Goal: Communication & Community: Participate in discussion

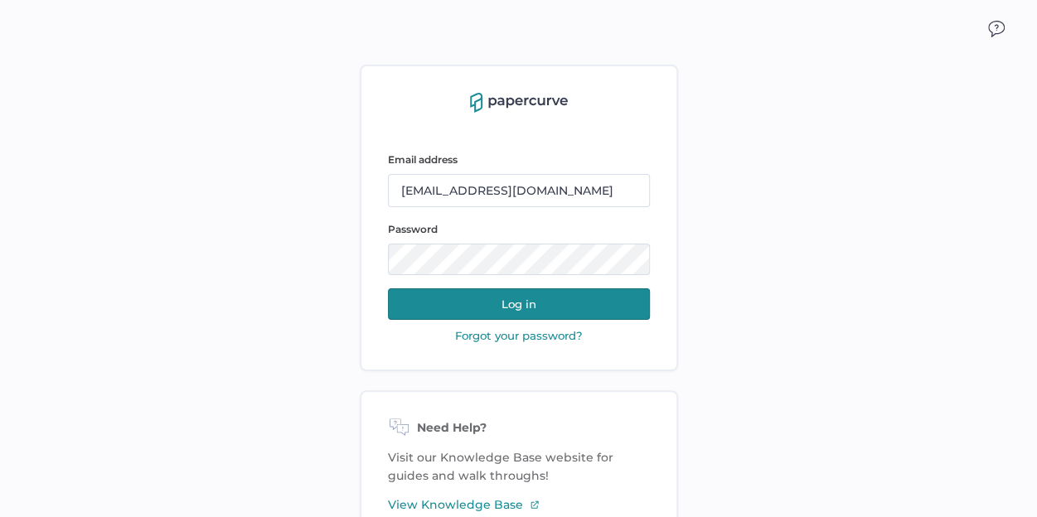
click at [474, 306] on button "Log in" at bounding box center [519, 305] width 262 height 32
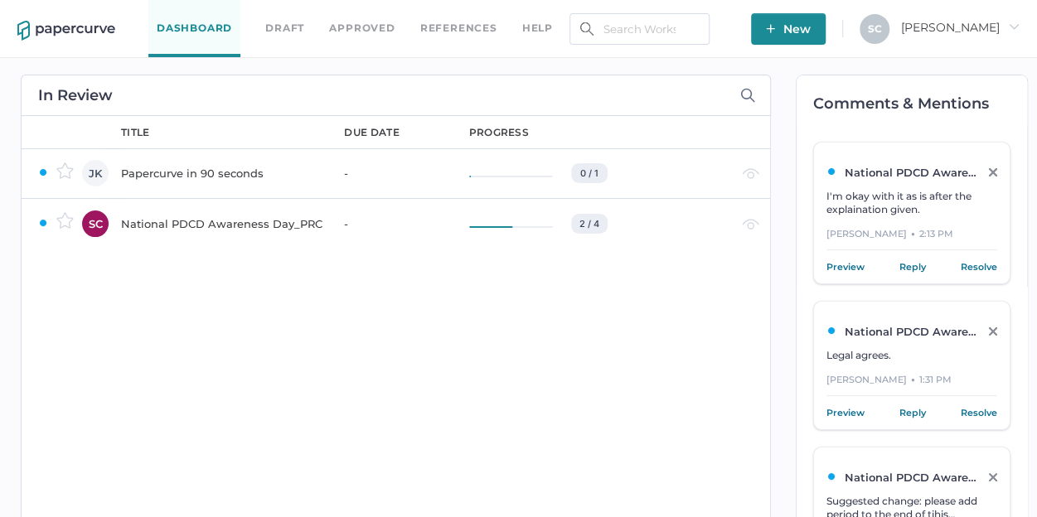
click at [173, 226] on div "National PDCD Awareness Day_PRC" at bounding box center [222, 224] width 203 height 20
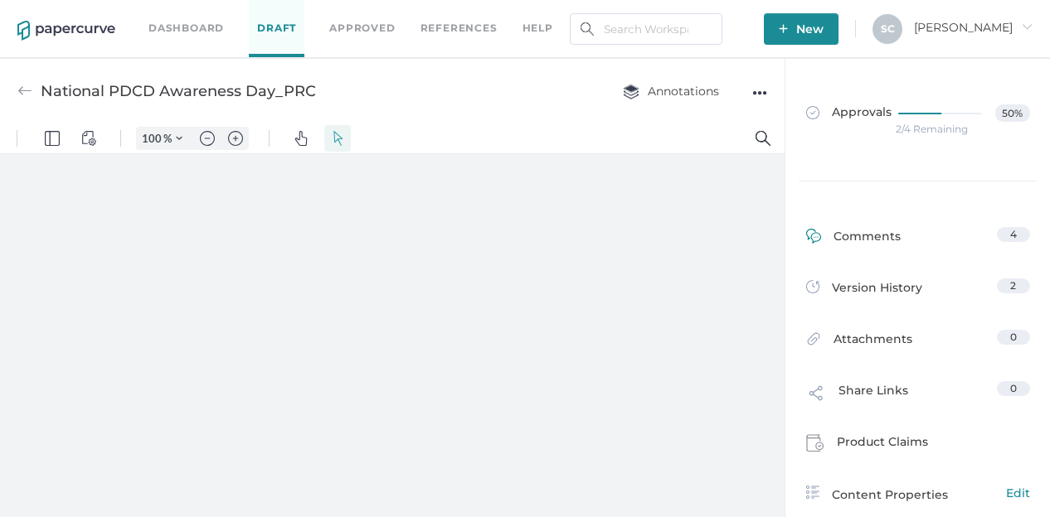
click at [869, 236] on div "Comments" at bounding box center [853, 240] width 95 height 26
type input "80"
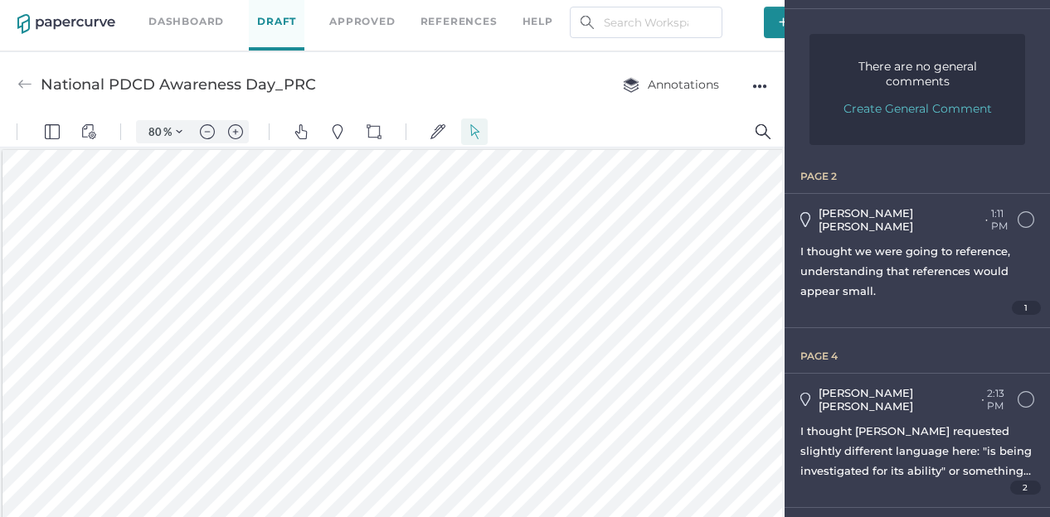
scroll to position [123, 0]
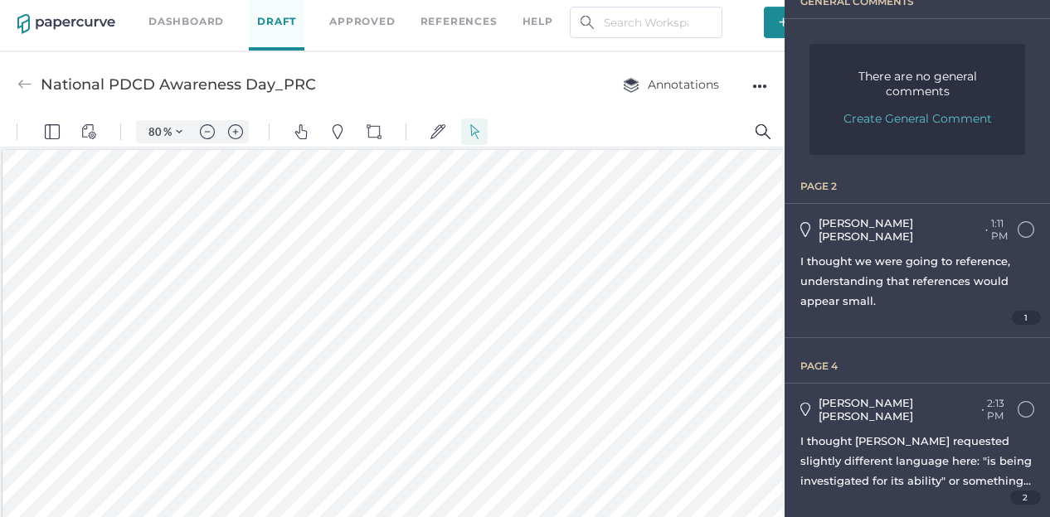
click at [983, 268] on span "I thought we were going to reference, understanding that references would appea…" at bounding box center [905, 281] width 210 height 53
type input "2"
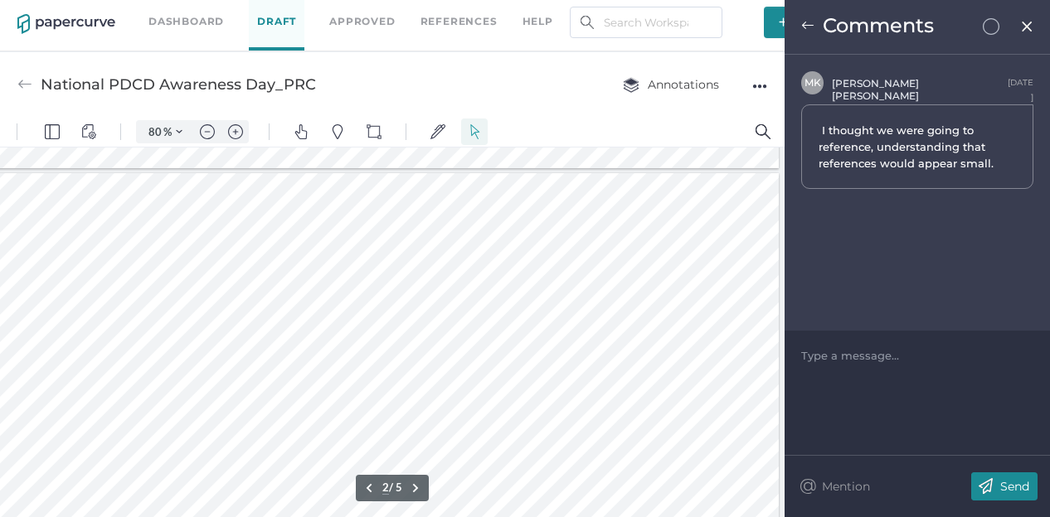
click at [851, 353] on div at bounding box center [917, 355] width 231 height 17
click at [1028, 33] on div "Comments" at bounding box center [916, 27] width 265 height 55
drag, startPoint x: 872, startPoint y: 359, endPoint x: 789, endPoint y: 354, distance: 83.1
click at [790, 354] on div "The" at bounding box center [916, 393] width 265 height 124
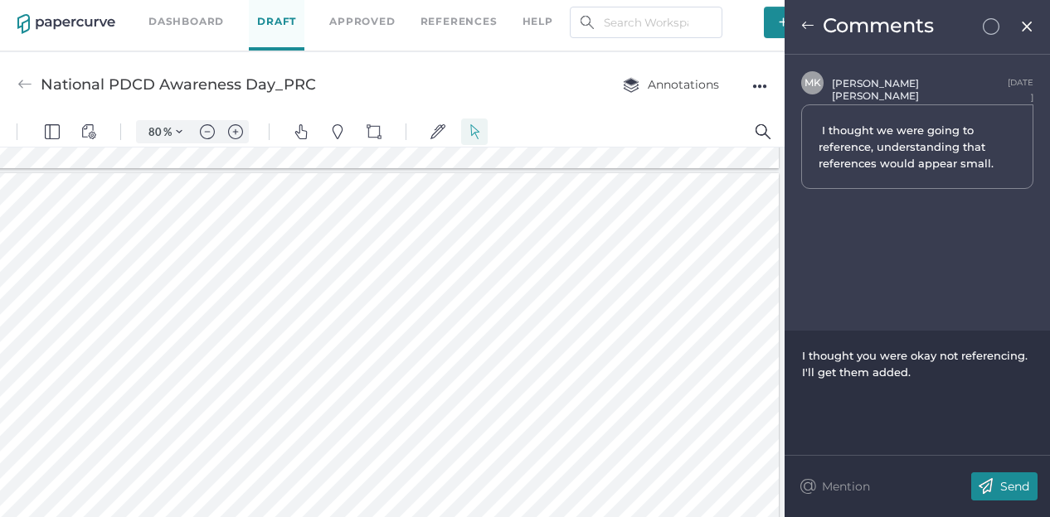
click at [1017, 484] on p "Send" at bounding box center [1014, 486] width 29 height 15
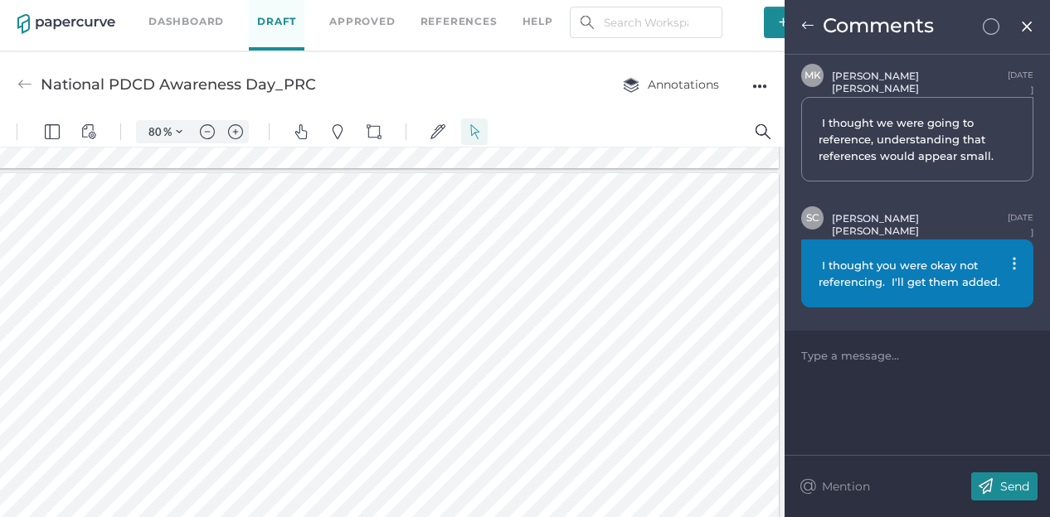
click at [1027, 28] on img at bounding box center [1027, 26] width 14 height 13
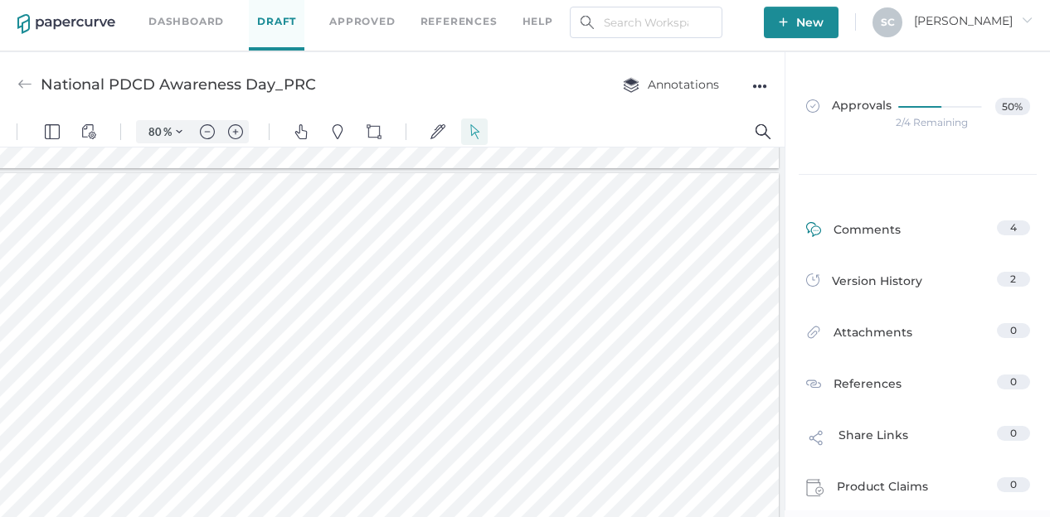
click at [896, 226] on link "Comments 4" at bounding box center [918, 234] width 224 height 26
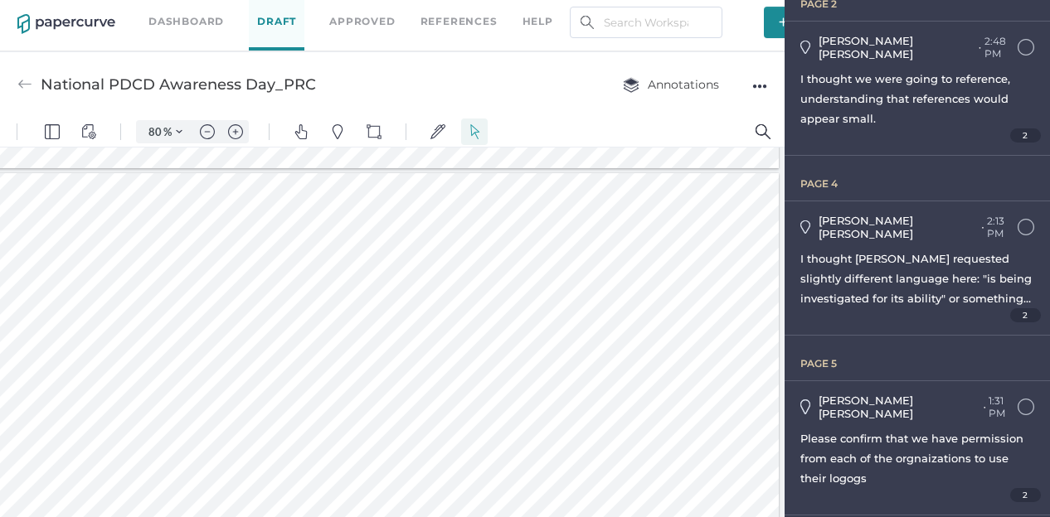
scroll to position [332, 0]
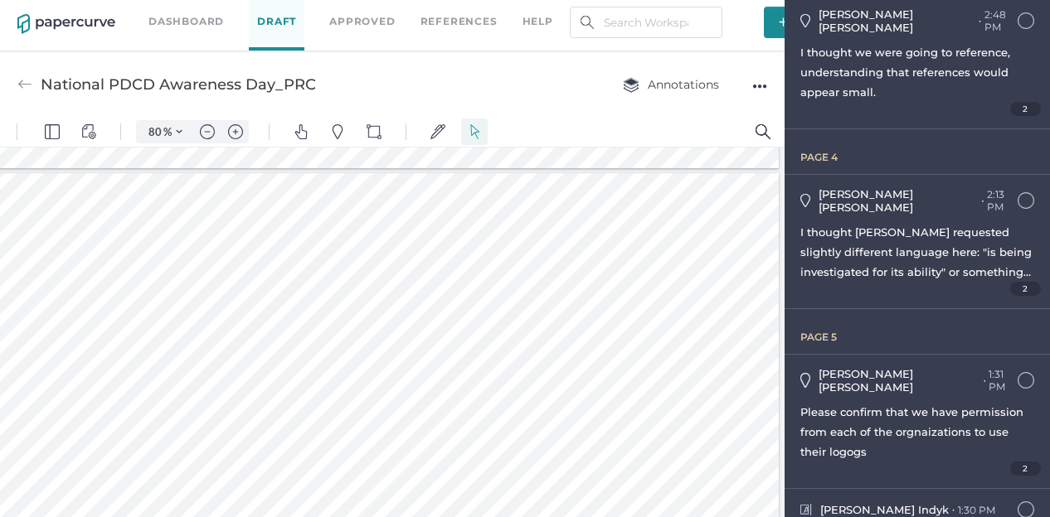
click at [906, 241] on span "I thought Julie requested slightly different language here: "is being investiga…" at bounding box center [915, 262] width 231 height 73
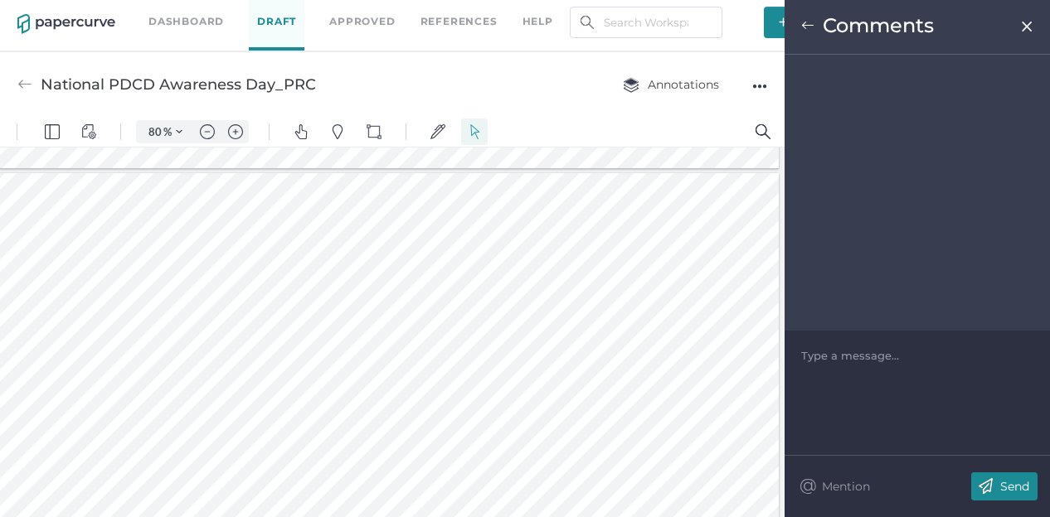
scroll to position [1308, 18]
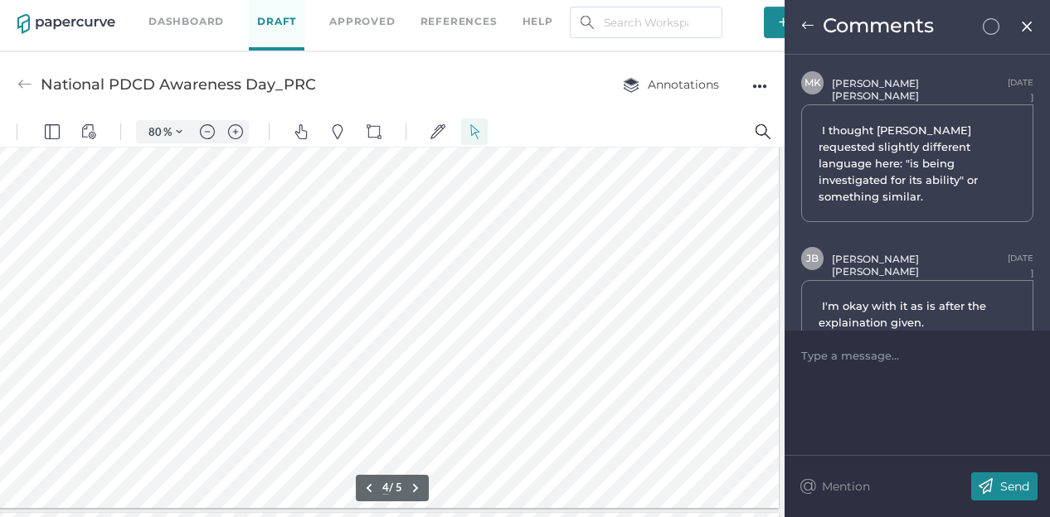
click at [1028, 31] on img at bounding box center [1027, 26] width 14 height 13
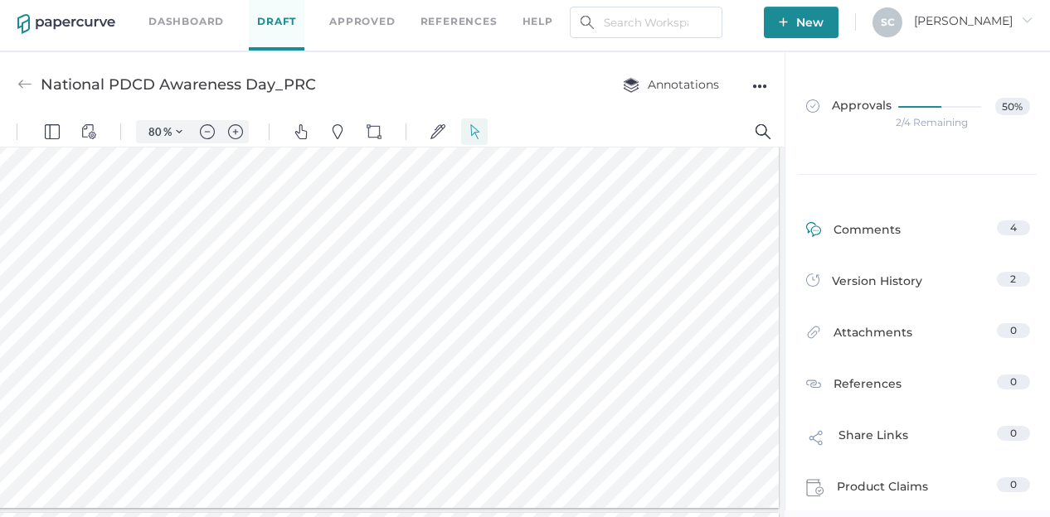
click at [863, 225] on div "Comments" at bounding box center [853, 234] width 95 height 26
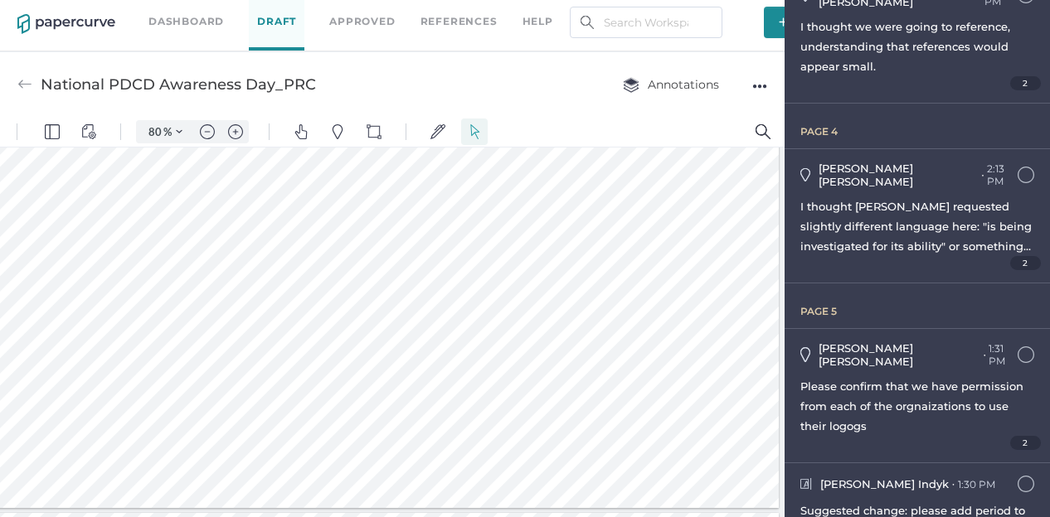
scroll to position [371, 0]
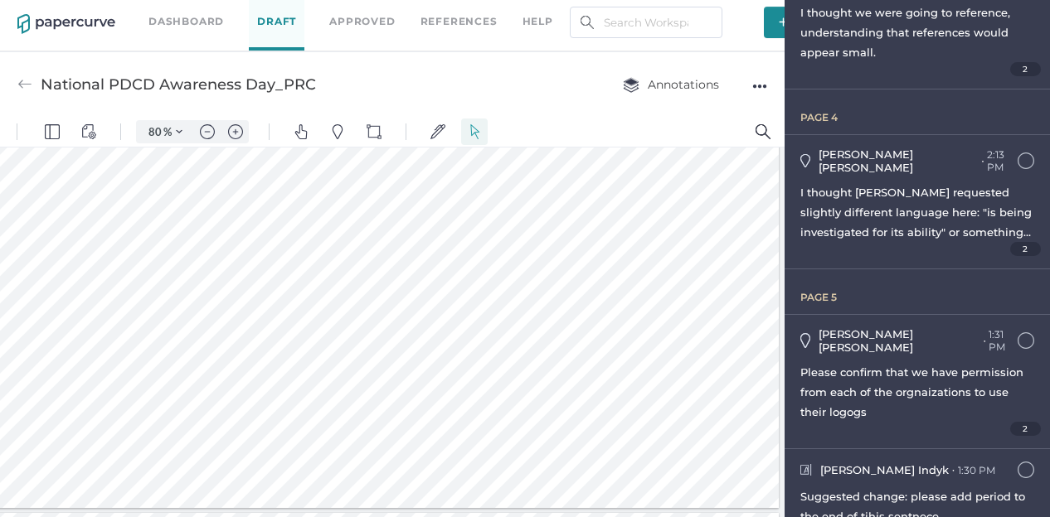
click at [901, 362] on div "Please confirm that we have permission from each of the orgnaizations to use th…" at bounding box center [917, 392] width 234 height 60
type input "5"
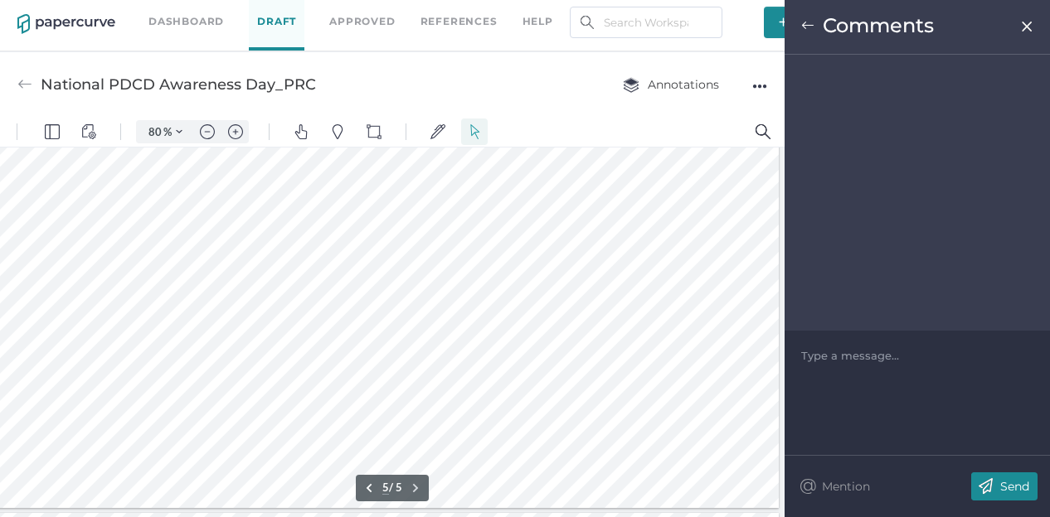
scroll to position [1724, 18]
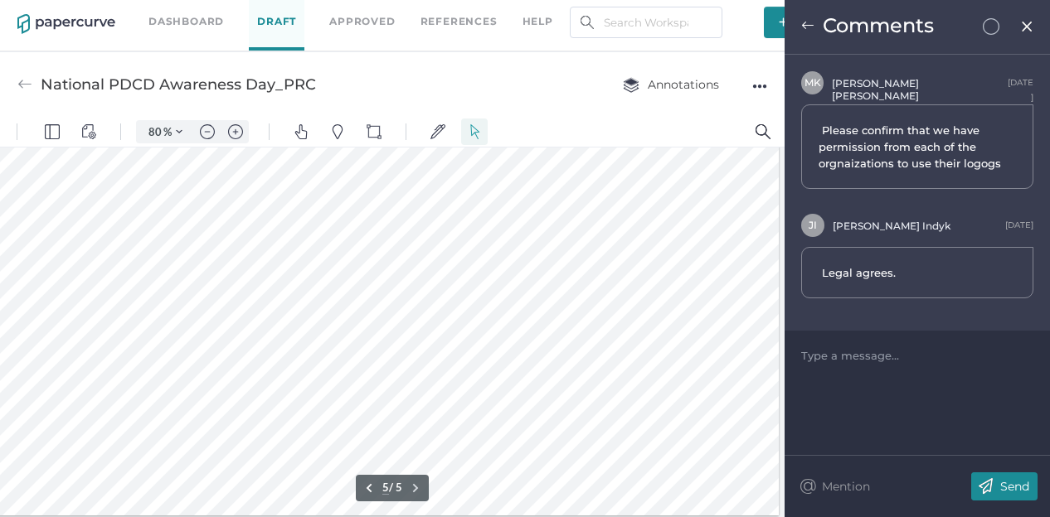
click at [880, 361] on div at bounding box center [917, 355] width 231 height 17
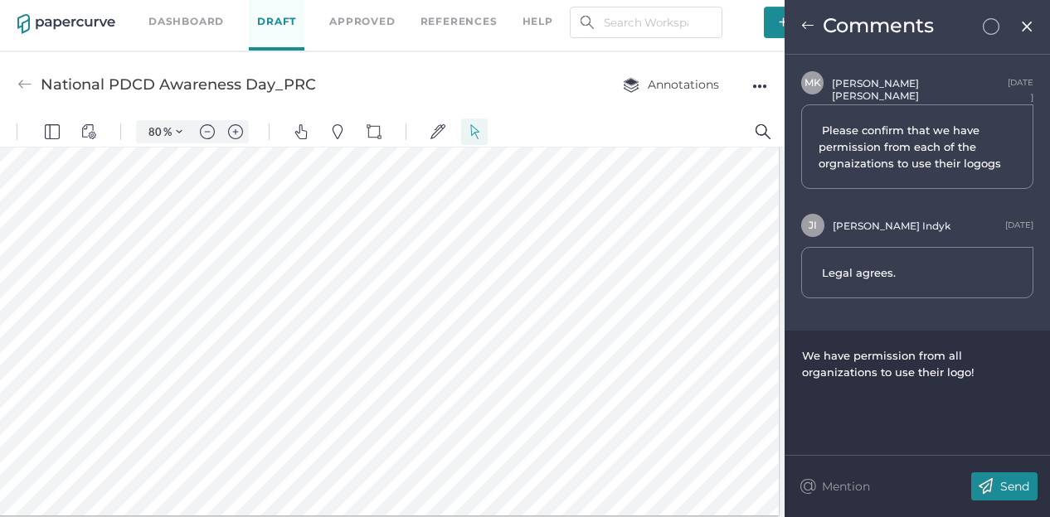
click at [994, 485] on img at bounding box center [985, 487] width 29 height 28
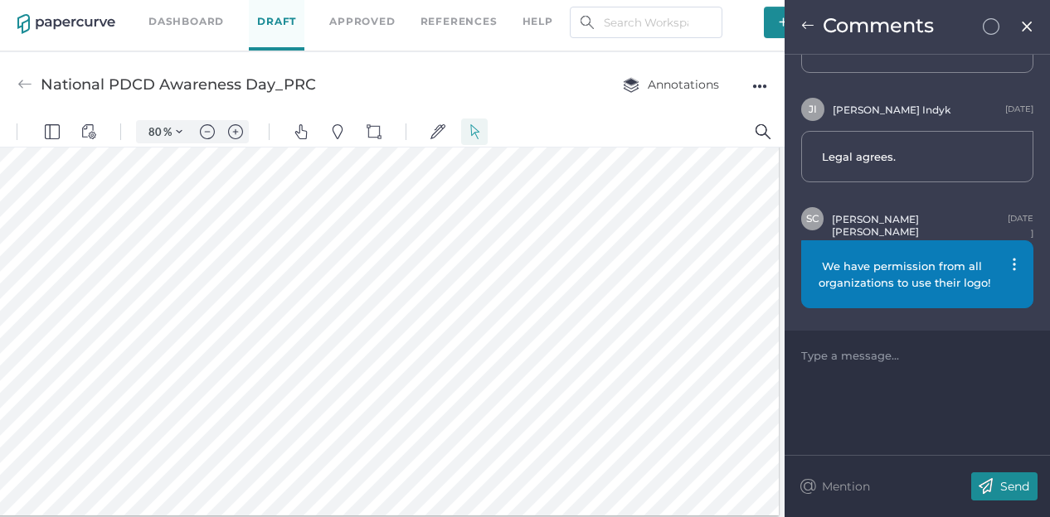
click at [811, 27] on img at bounding box center [807, 25] width 13 height 13
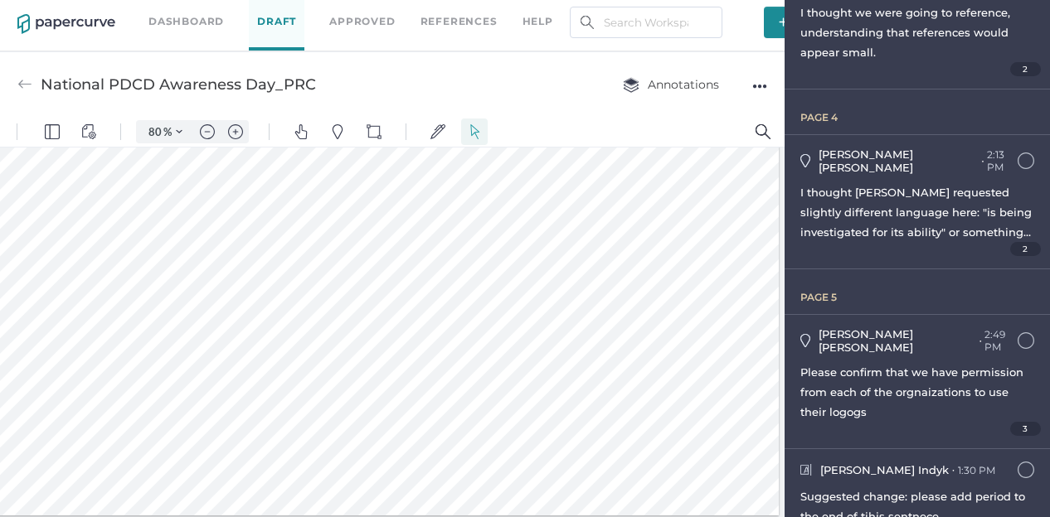
scroll to position [0, 0]
click at [883, 487] on div "Suggested change: please add period to the end of tihis sentnece." at bounding box center [917, 507] width 234 height 40
click at [507, 488] on div at bounding box center [397, 309] width 790 height 413
click at [856, 490] on span "Suggested change: please add period to the end of tihis sentnece." at bounding box center [912, 506] width 225 height 33
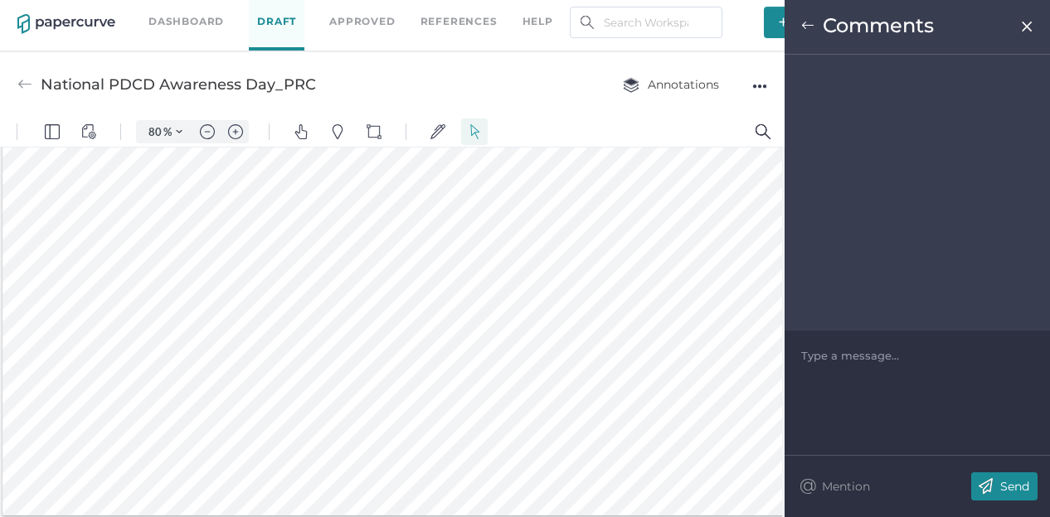
scroll to position [1724, 0]
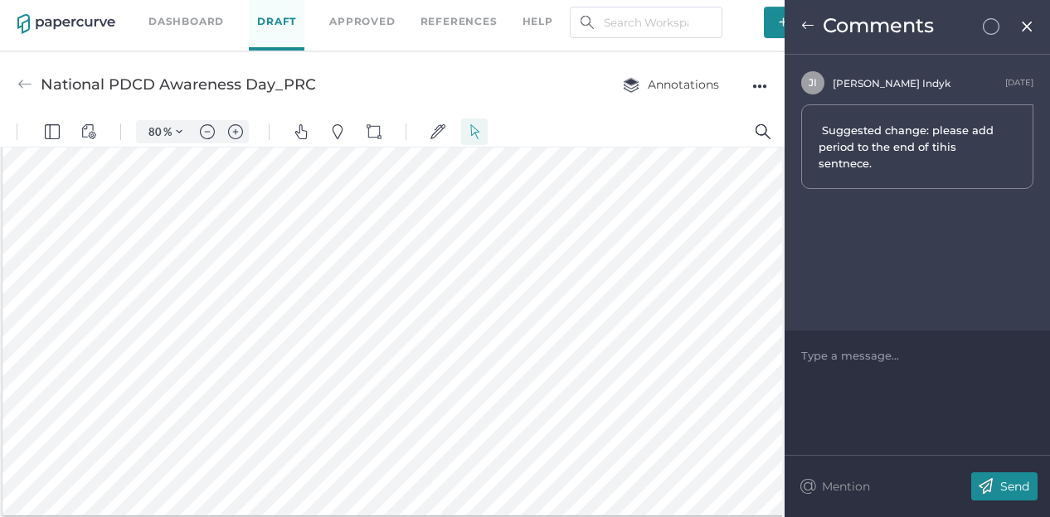
click at [346, 504] on div at bounding box center [397, 309] width 790 height 413
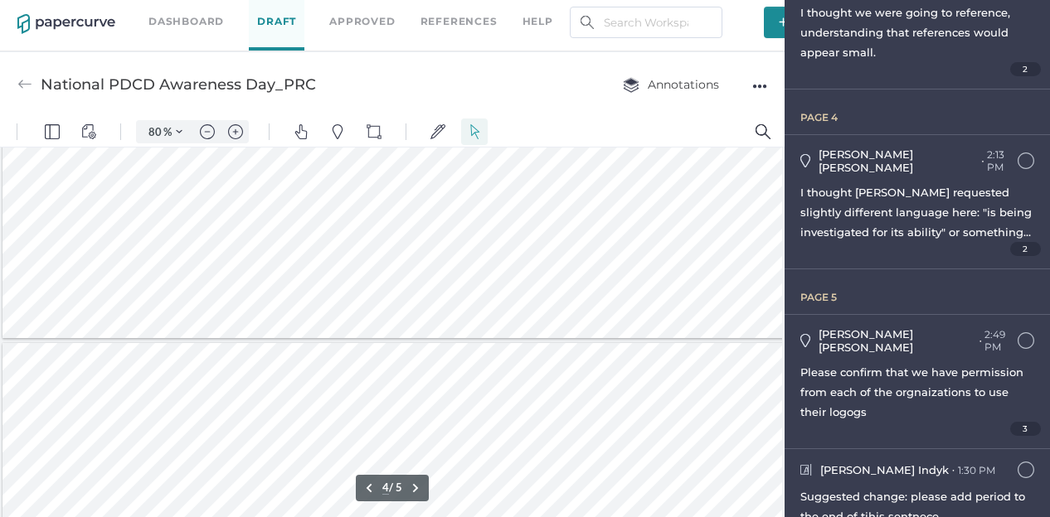
scroll to position [1309, 0]
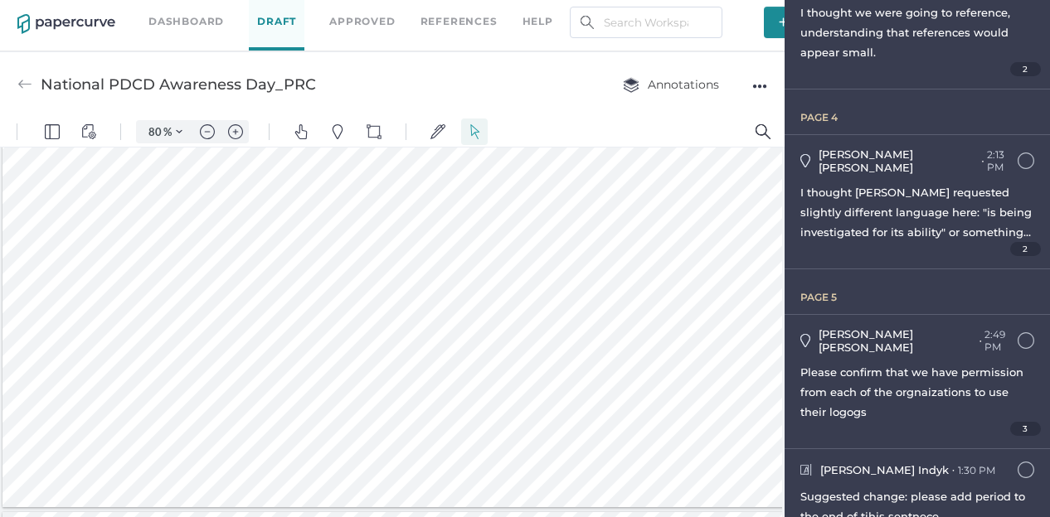
click at [546, 329] on div at bounding box center [397, 301] width 790 height 413
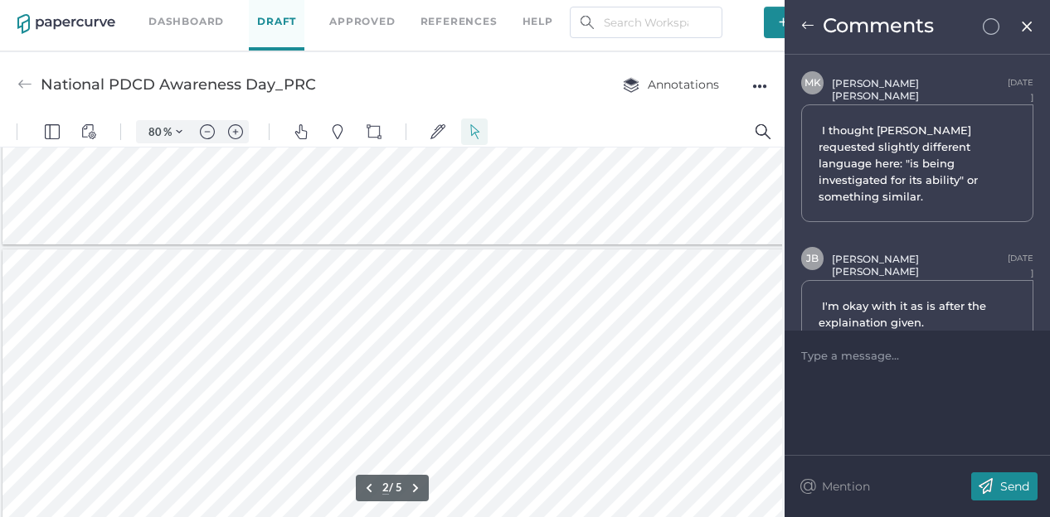
scroll to position [314, 0]
click at [1027, 26] on img at bounding box center [1027, 26] width 14 height 13
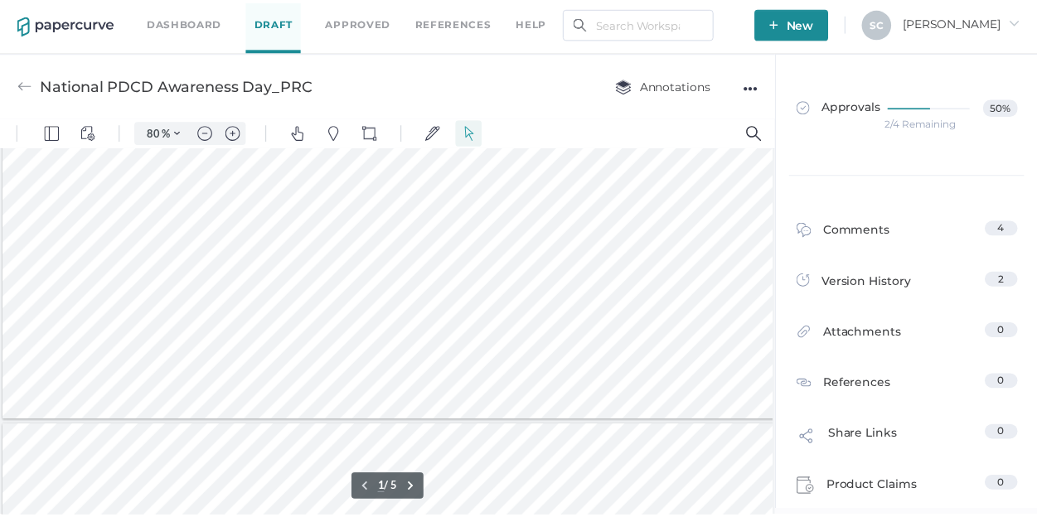
scroll to position [249, 0]
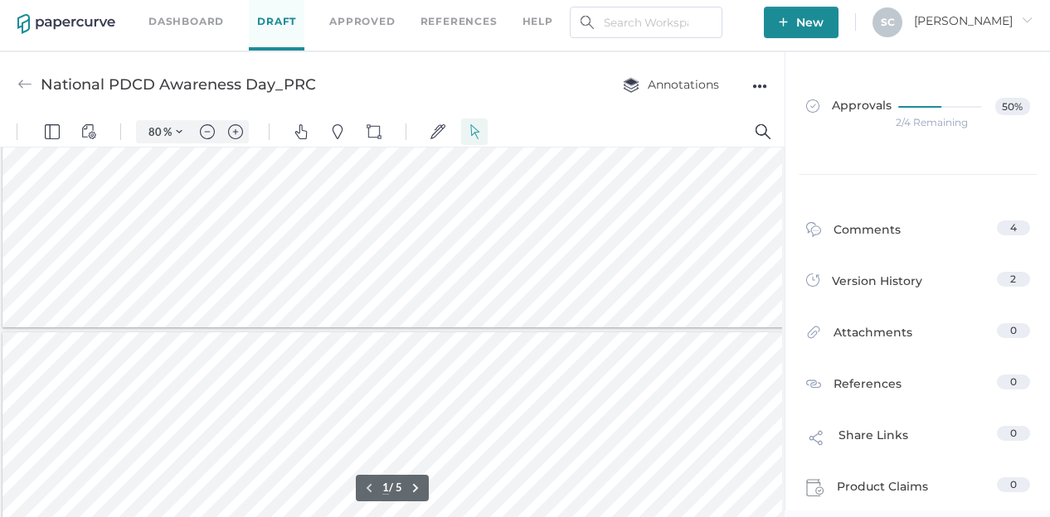
type input "2"
click at [834, 113] on span "Approvals" at bounding box center [848, 107] width 85 height 18
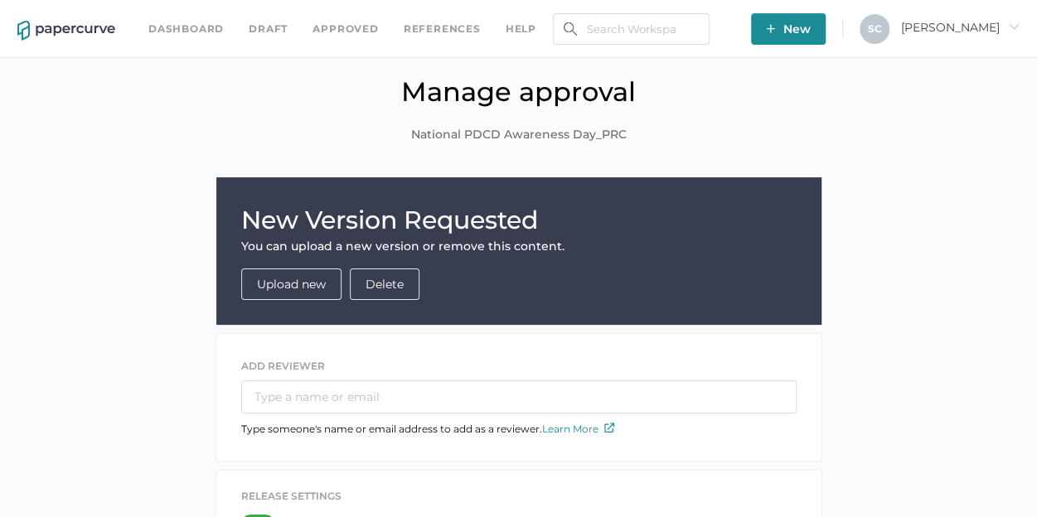
click at [163, 26] on link "Dashboard" at bounding box center [185, 29] width 75 height 18
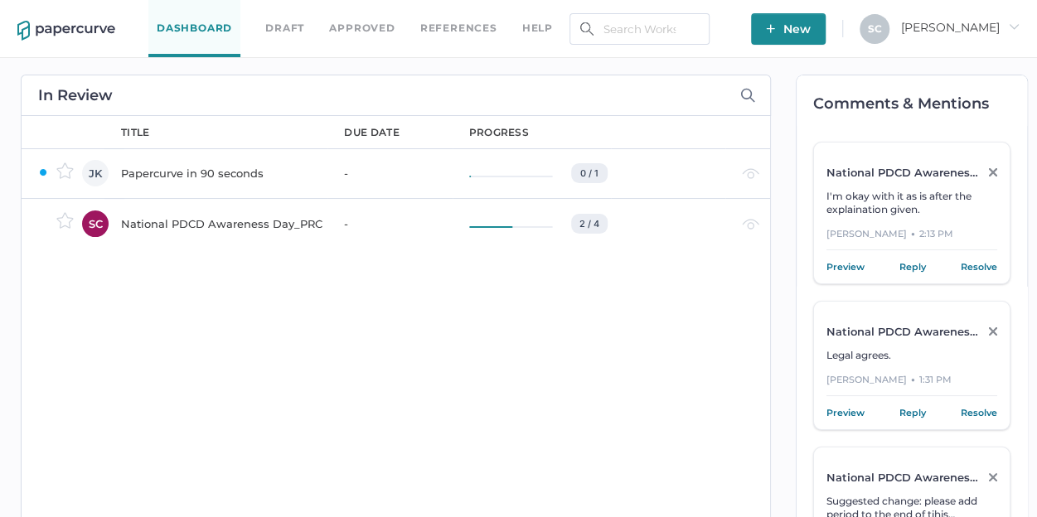
click at [143, 223] on div "National PDCD Awareness Day_PRC" at bounding box center [222, 224] width 203 height 20
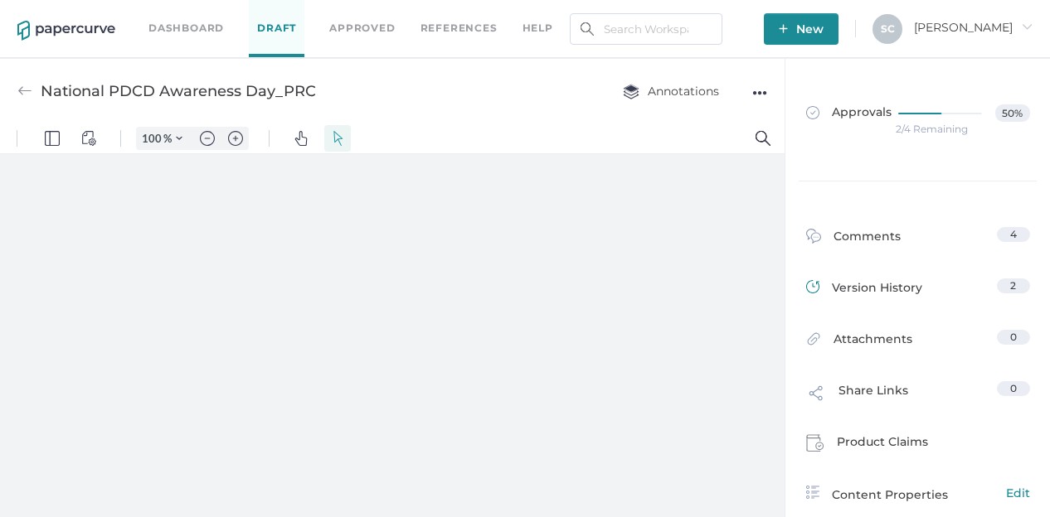
click at [891, 283] on div "Version History" at bounding box center [864, 290] width 116 height 23
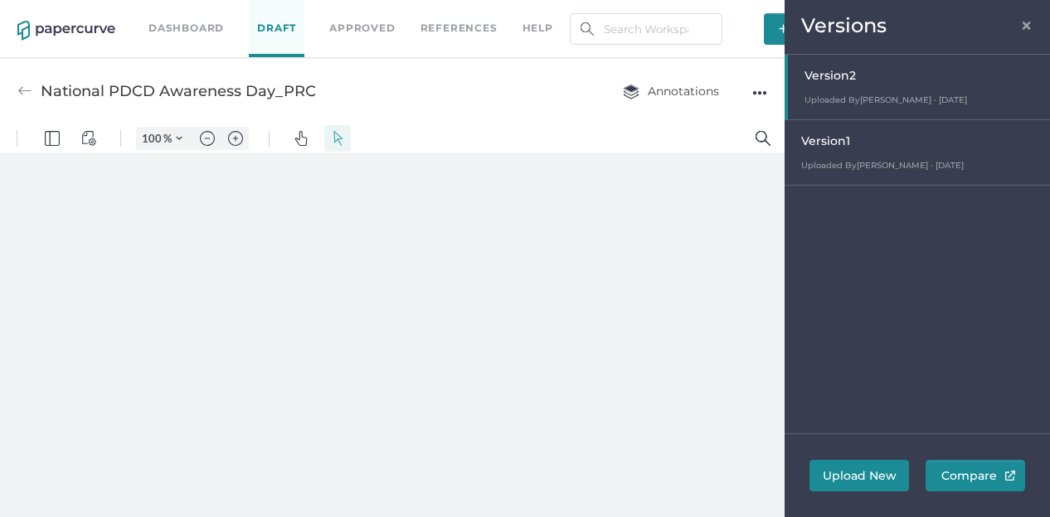
type input "80"
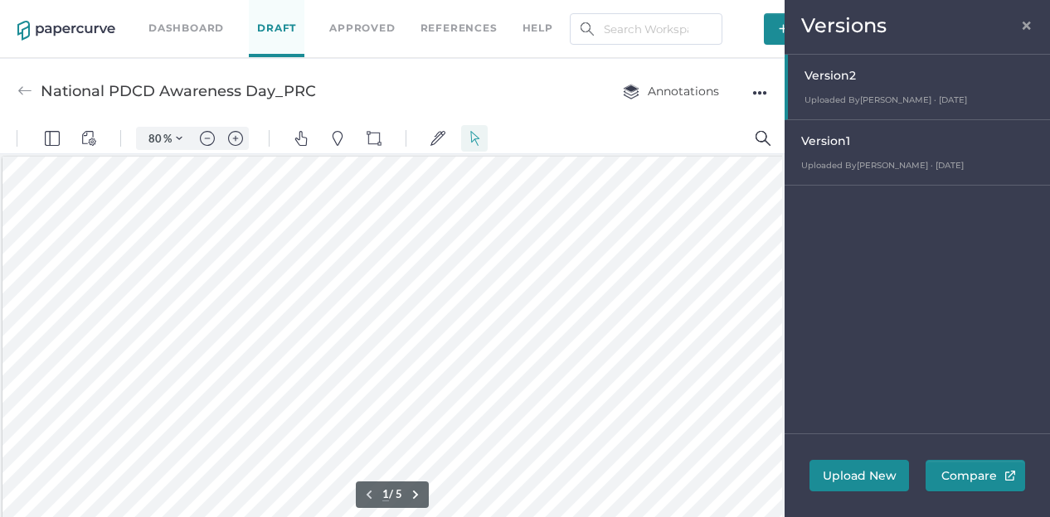
click at [1025, 27] on span "×" at bounding box center [1026, 23] width 13 height 13
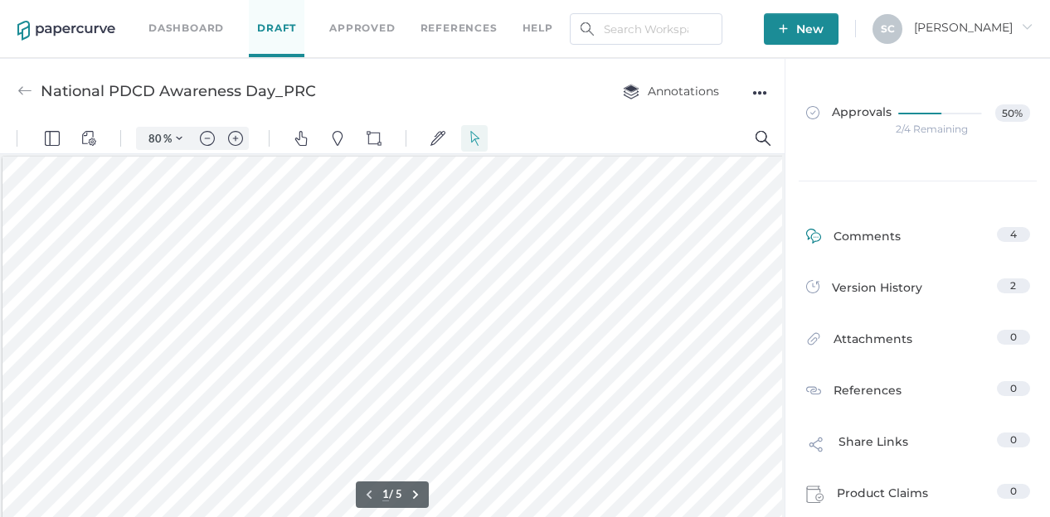
click at [872, 240] on div "Comments" at bounding box center [853, 240] width 95 height 26
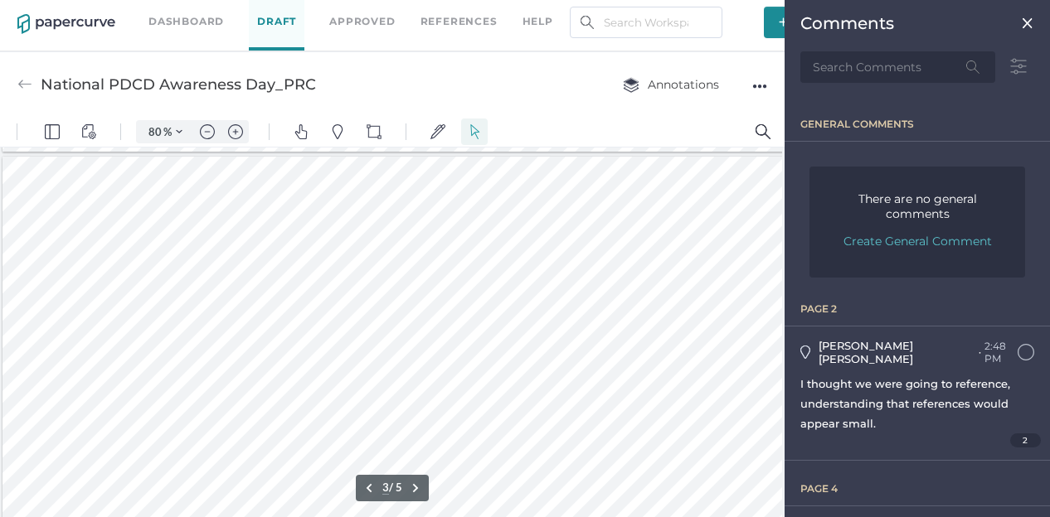
scroll to position [912, 0]
type input "5"
drag, startPoint x: 58, startPoint y: 485, endPoint x: 397, endPoint y: 483, distance: 339.2
click at [400, 483] on div "Scale Add New Scale .cls-1{fill:#abb0c4;} icon - chevron - left 5 / 5 .cls-1{fi…" at bounding box center [392, 333] width 784 height 371
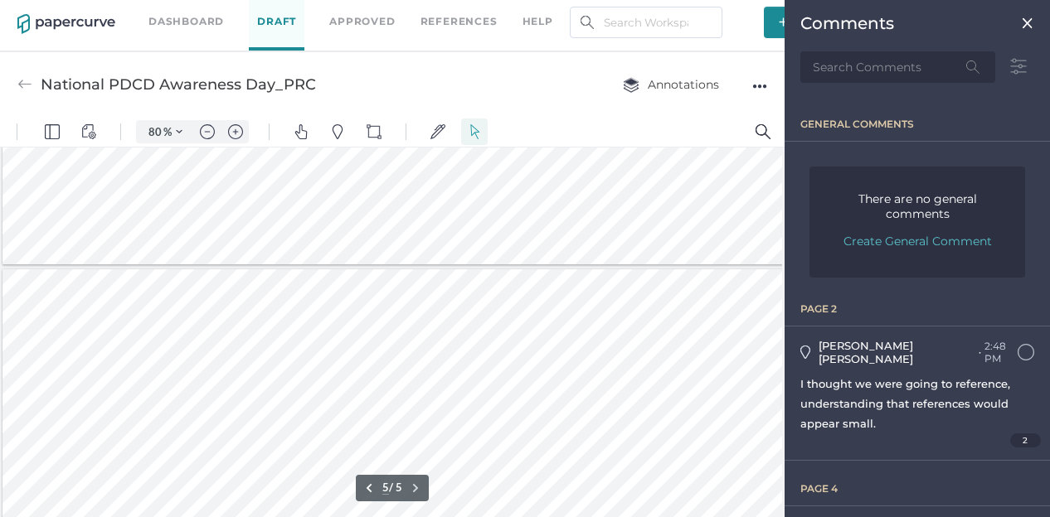
type input "4"
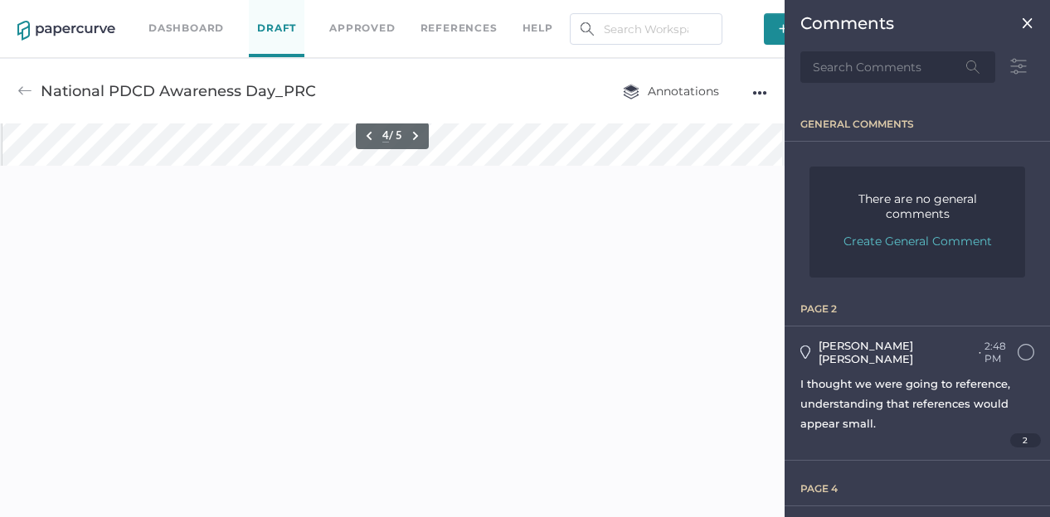
scroll to position [3, 0]
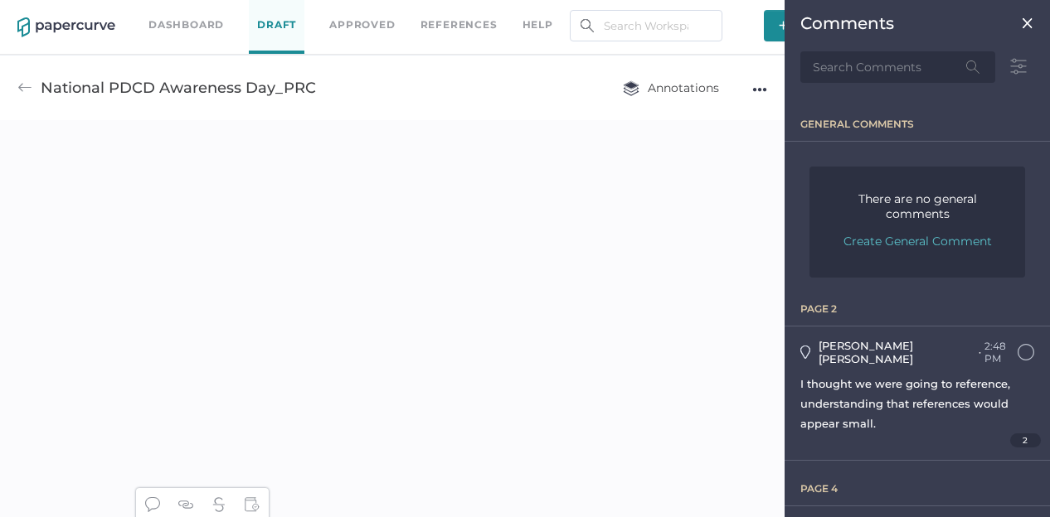
click at [18, 85] on img at bounding box center [24, 87] width 15 height 15
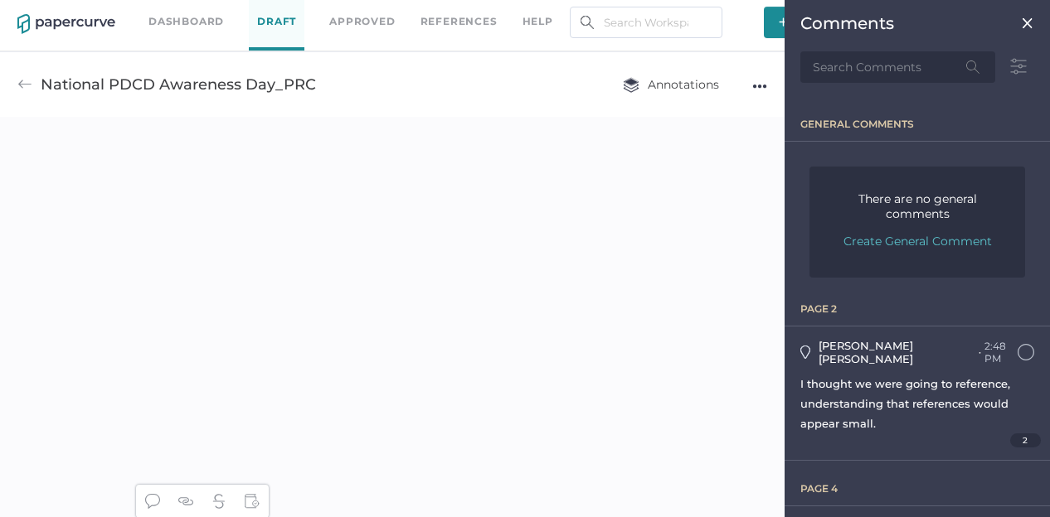
click at [25, 80] on img at bounding box center [24, 84] width 15 height 15
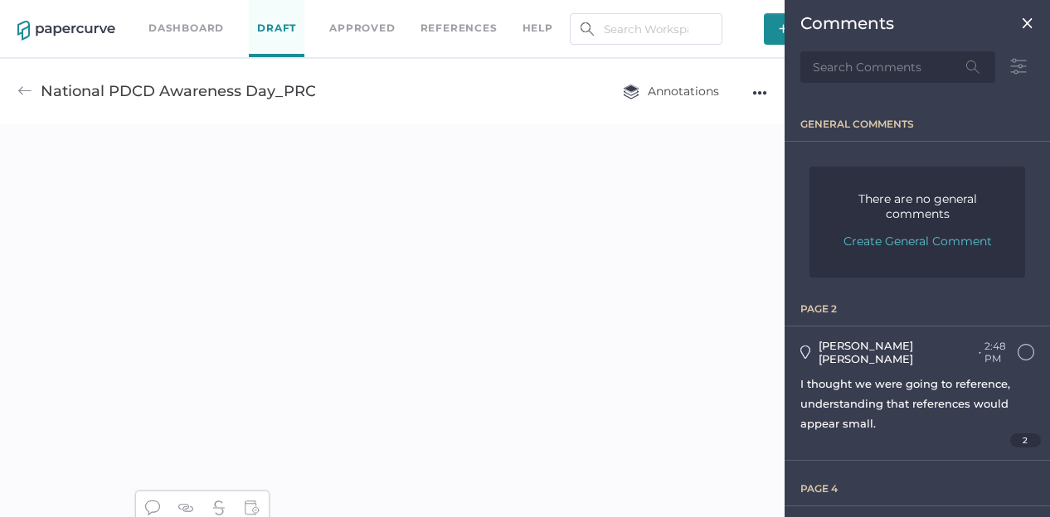
click at [166, 32] on link "Dashboard" at bounding box center [185, 28] width 75 height 18
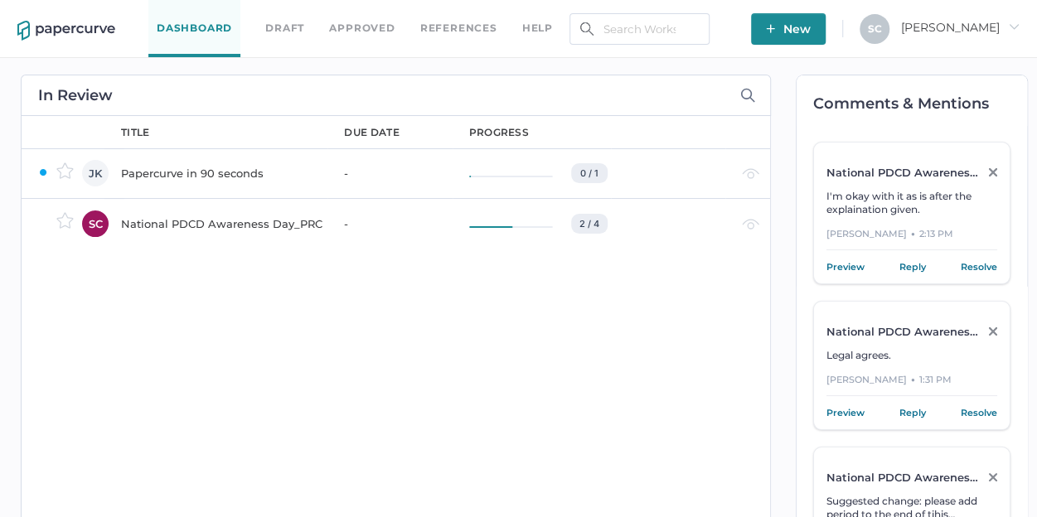
click at [218, 218] on div "National PDCD Awareness Day_PRC" at bounding box center [222, 224] width 203 height 20
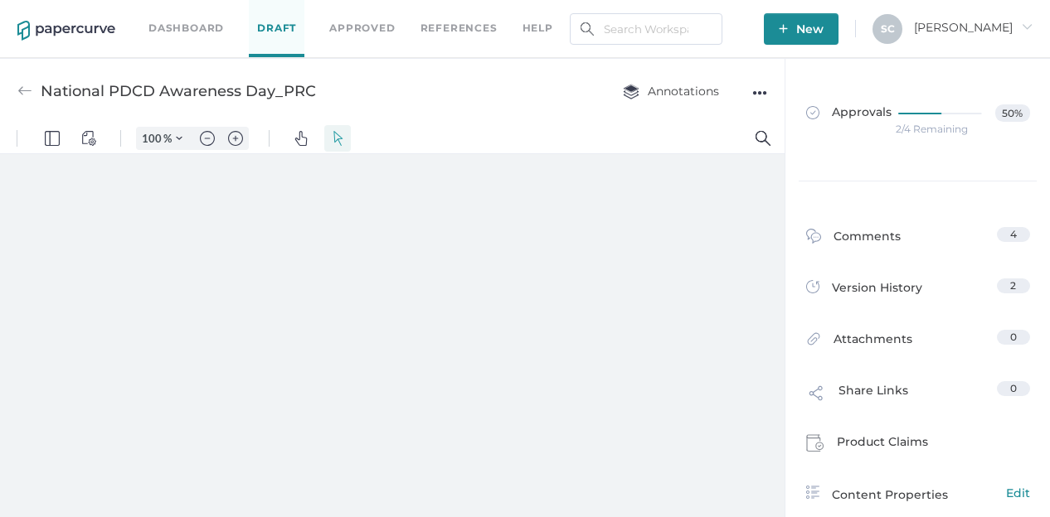
type input "80"
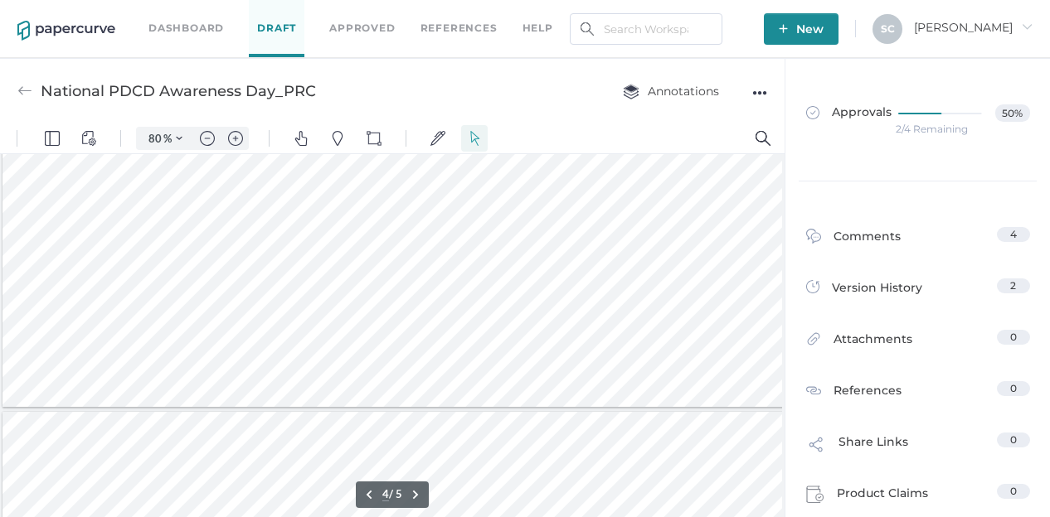
scroll to position [1327, 0]
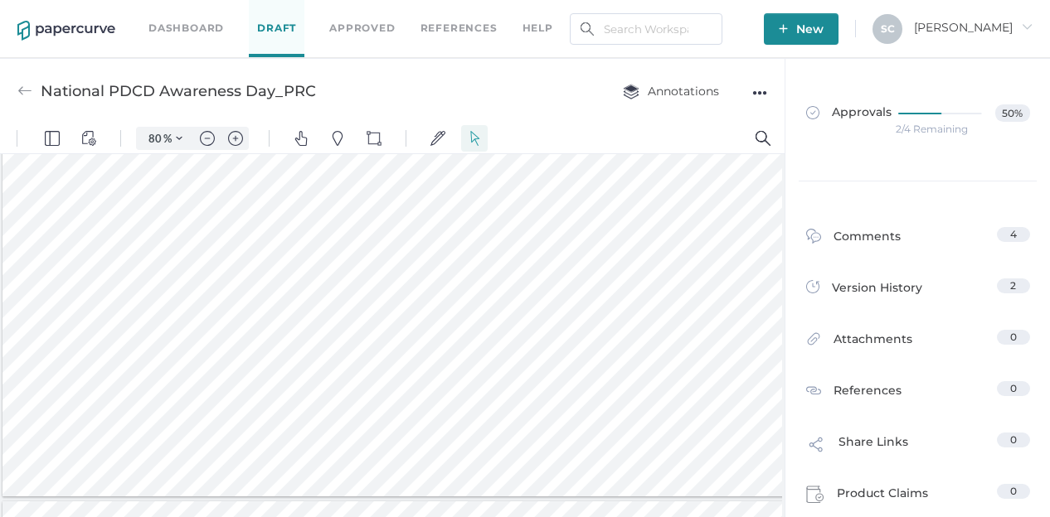
click at [740, 356] on div at bounding box center [397, 290] width 790 height 413
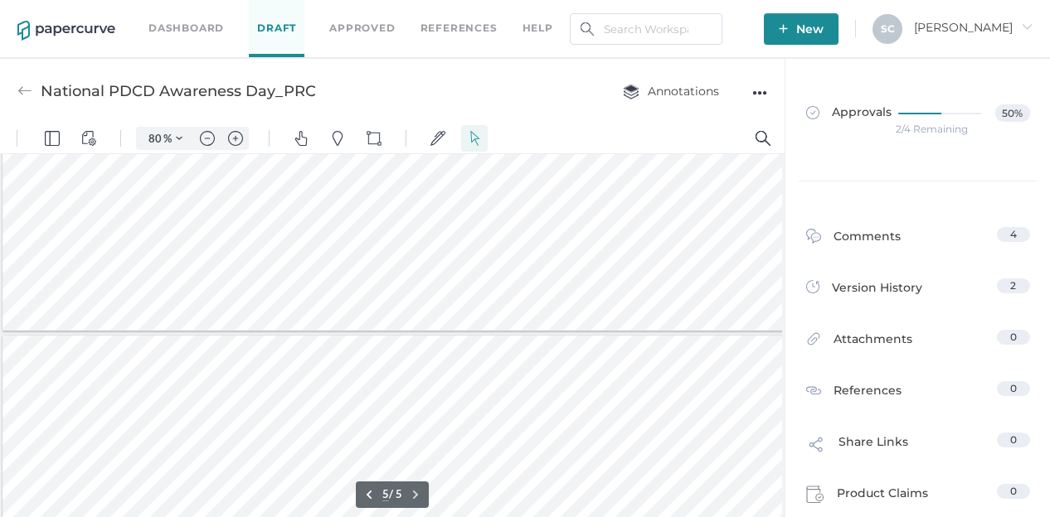
type input "4"
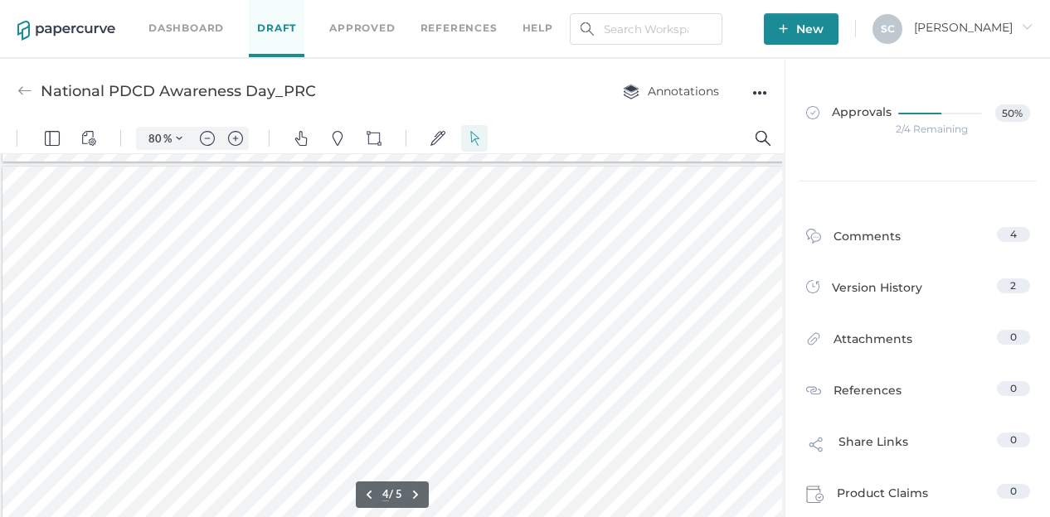
scroll to position [1410, 0]
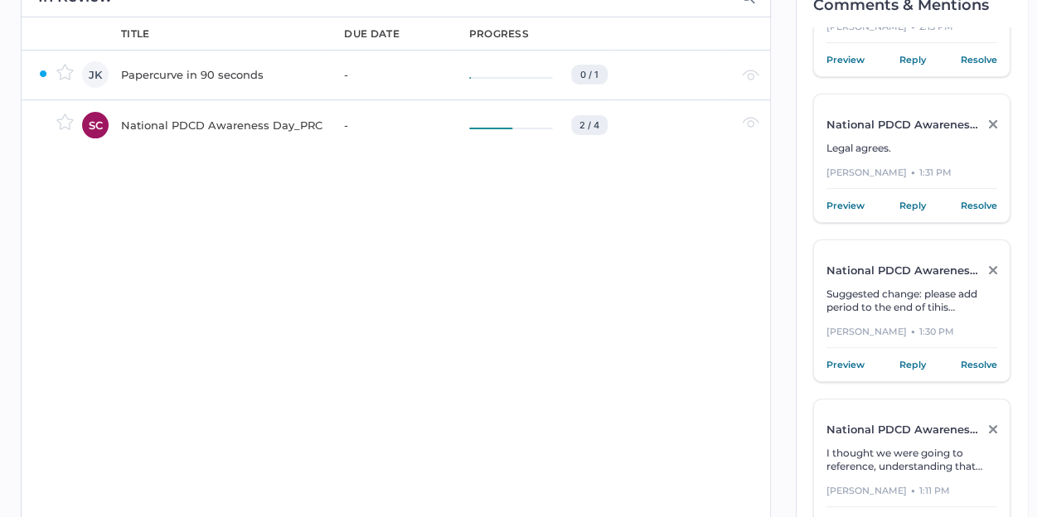
scroll to position [249, 0]
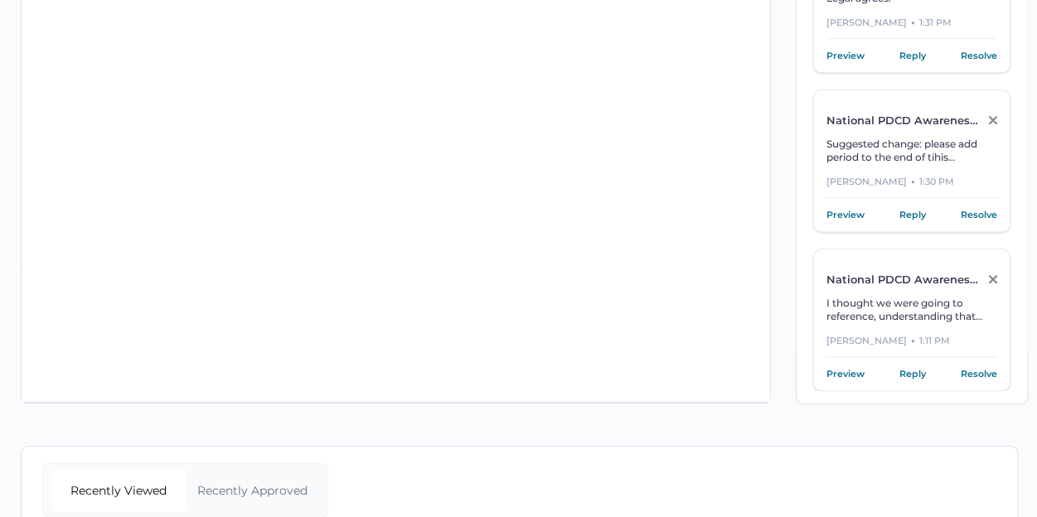
click at [896, 308] on span "I thought we were going to reference, understanding that references would appea…" at bounding box center [905, 316] width 156 height 39
click at [910, 375] on link "Reply" at bounding box center [913, 374] width 27 height 17
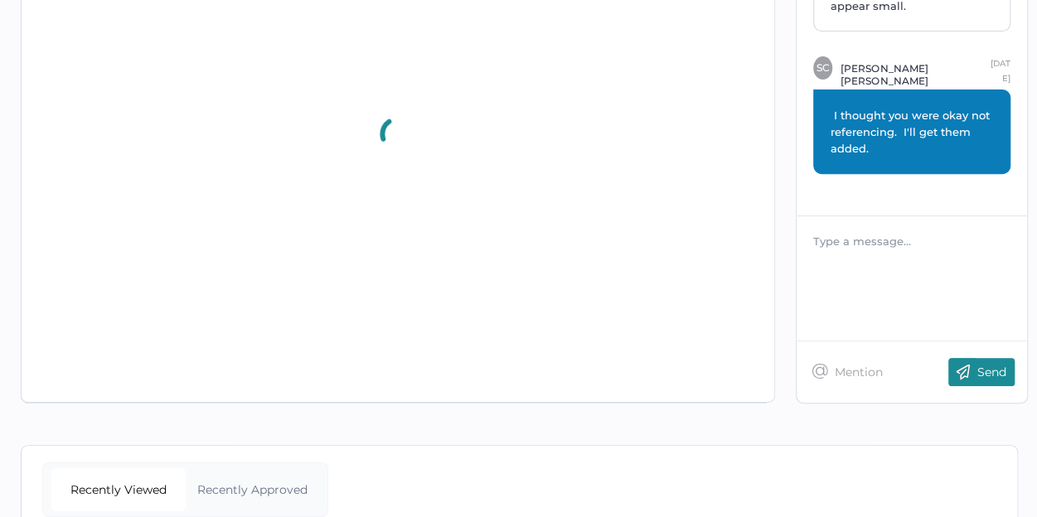
scroll to position [0, 0]
type input "75"
